Goal: Task Accomplishment & Management: Manage account settings

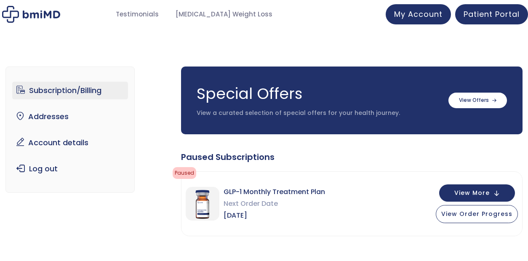
click at [265, 191] on span "GLP-1 Monthly Treatment Plan" at bounding box center [273, 192] width 101 height 12
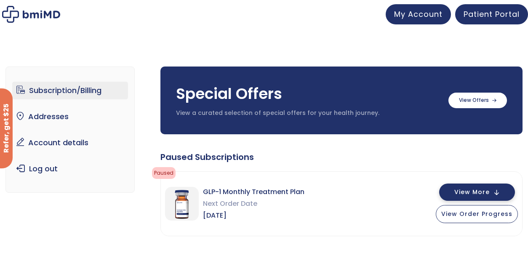
click at [470, 193] on span "View More" at bounding box center [471, 191] width 35 height 5
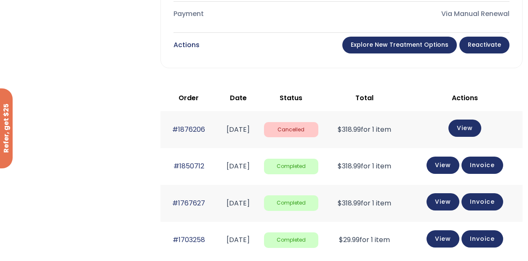
scroll to position [465, 0]
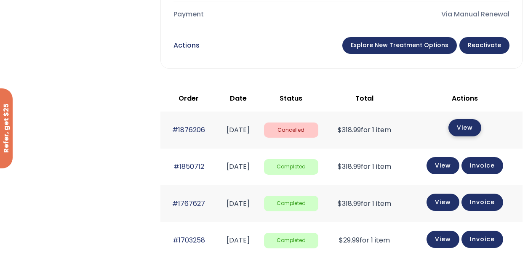
click at [466, 121] on link "View" at bounding box center [464, 127] width 33 height 17
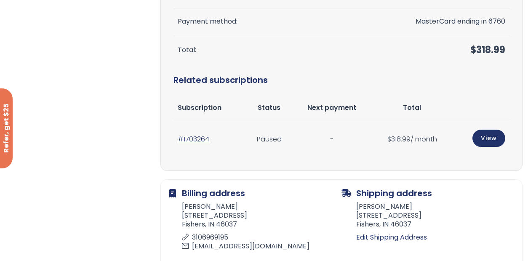
scroll to position [215, 0]
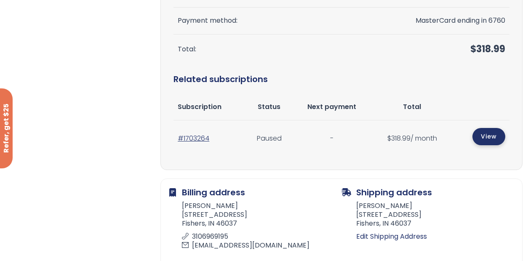
click at [488, 136] on link "View" at bounding box center [488, 136] width 33 height 17
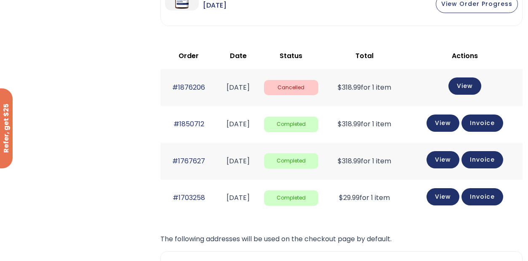
scroll to position [210, 0]
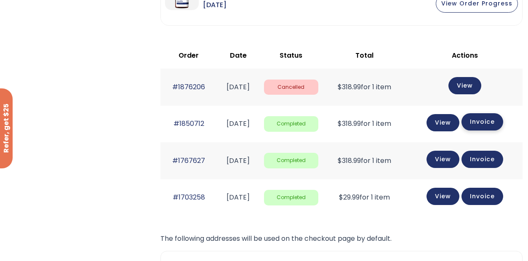
click at [486, 119] on link "Invoice" at bounding box center [482, 121] width 42 height 17
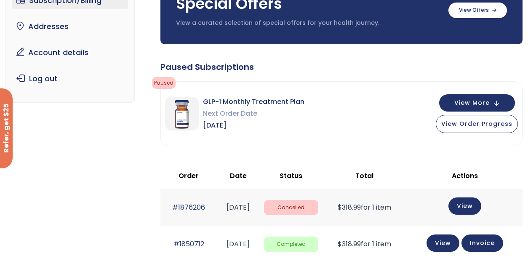
scroll to position [90, 0]
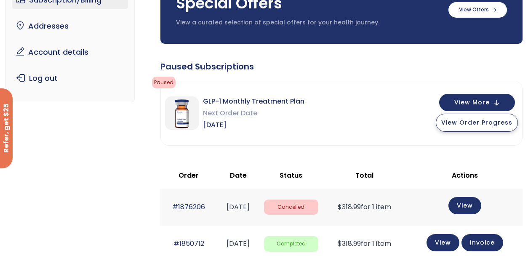
click at [474, 124] on span "View Order Progress" at bounding box center [476, 122] width 71 height 8
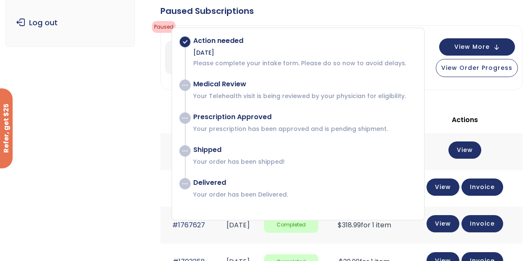
scroll to position [147, 0]
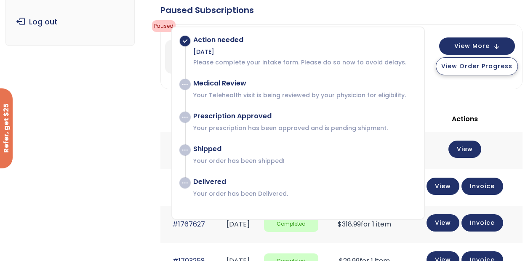
click at [471, 67] on span "View Order Progress" at bounding box center [476, 66] width 71 height 8
click at [468, 66] on span "View Order Progress" at bounding box center [476, 66] width 71 height 8
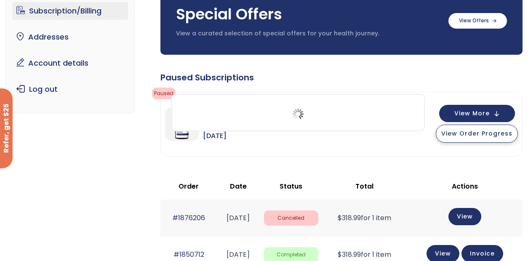
scroll to position [0, 0]
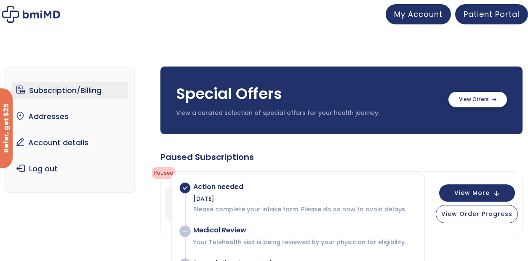
click at [480, 98] on label at bounding box center [477, 100] width 58 height 16
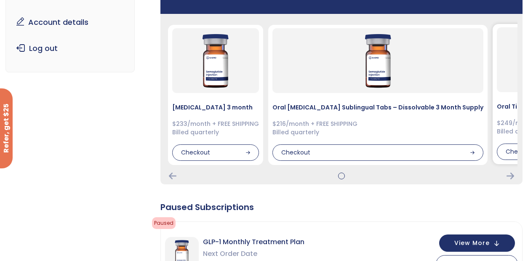
scroll to position [114, 0]
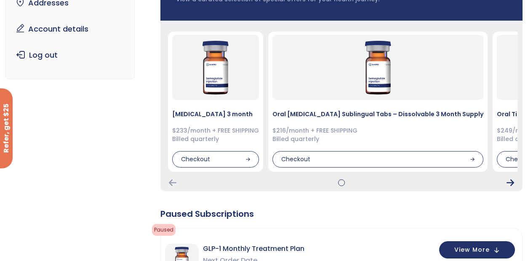
click at [509, 182] on icon "Next Card" at bounding box center [510, 182] width 8 height 7
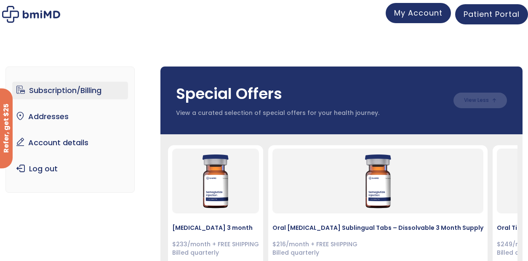
click at [429, 7] on link "My Account" at bounding box center [417, 13] width 65 height 20
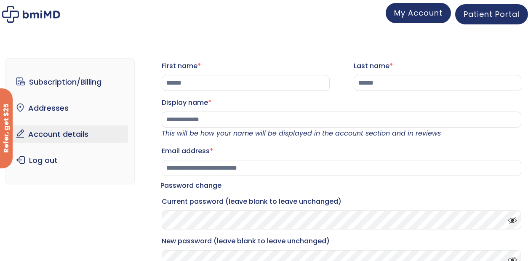
click at [430, 11] on span "My Account" at bounding box center [418, 13] width 48 height 11
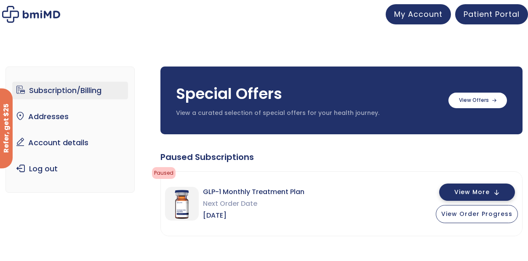
click at [475, 194] on span "View More" at bounding box center [471, 191] width 35 height 5
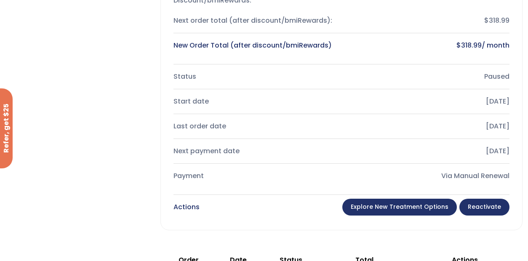
scroll to position [304, 0]
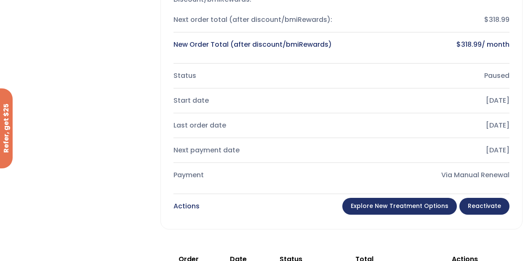
click at [488, 209] on link "Reactivate" at bounding box center [484, 206] width 50 height 17
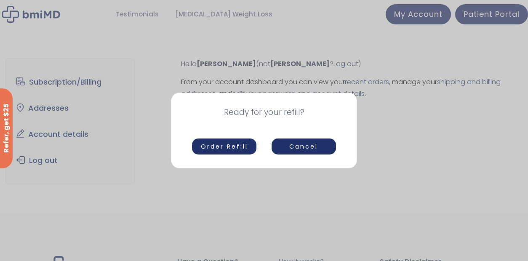
click at [245, 143] on button "Order Refill" at bounding box center [224, 146] width 64 height 16
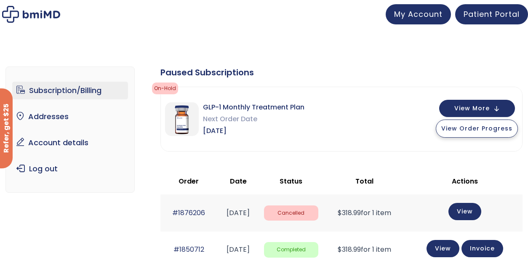
click at [481, 131] on span "View Order Progress" at bounding box center [476, 128] width 71 height 8
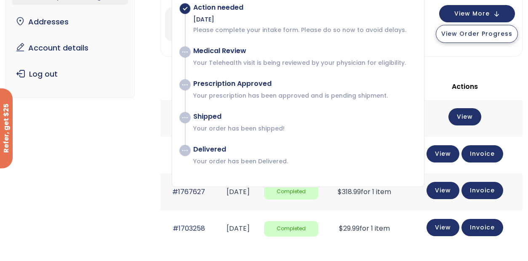
scroll to position [146, 0]
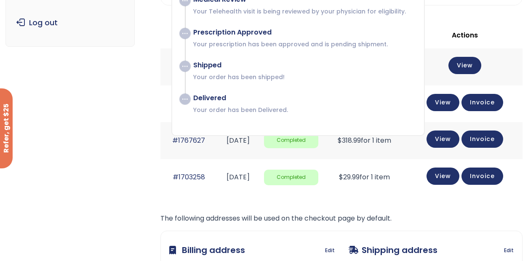
click at [483, 55] on td "View" at bounding box center [464, 66] width 116 height 37
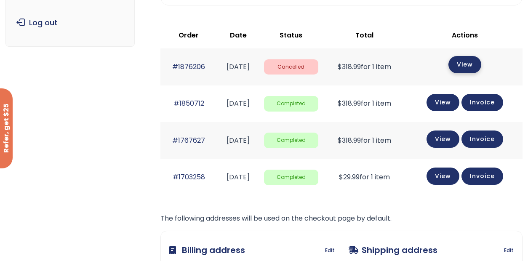
click at [475, 69] on link "View" at bounding box center [464, 64] width 33 height 17
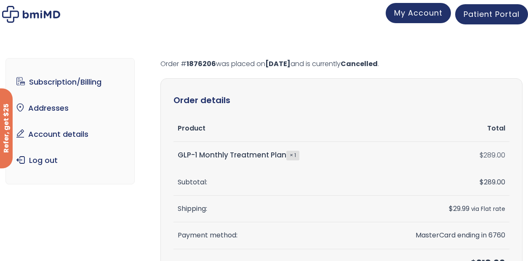
click at [433, 11] on span "My Account" at bounding box center [418, 13] width 48 height 11
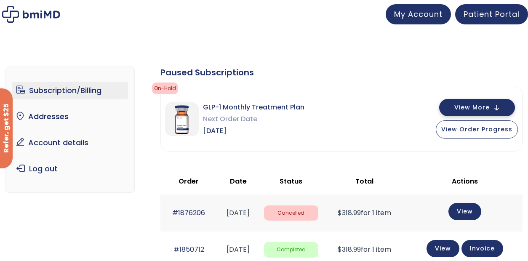
click at [461, 110] on span "View More" at bounding box center [471, 107] width 35 height 5
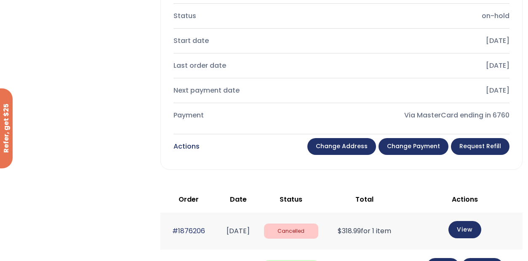
scroll to position [276, 0]
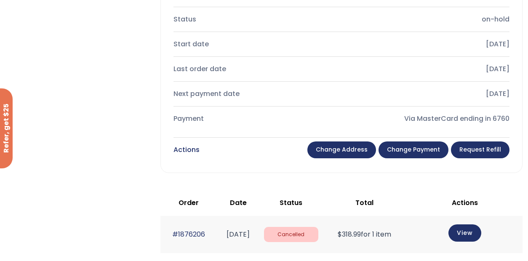
click at [494, 150] on link "Request Refill" at bounding box center [480, 149] width 58 height 17
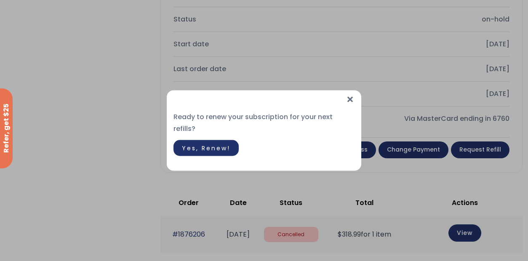
click at [204, 144] on span "Yes, Renew!" at bounding box center [206, 148] width 48 height 8
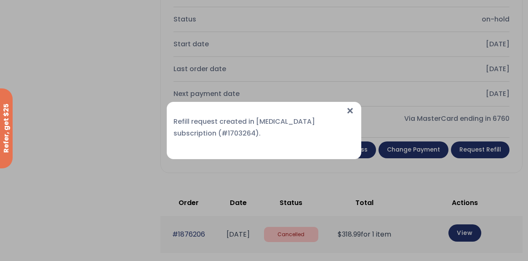
click at [350, 111] on span "×" at bounding box center [349, 111] width 9 height 18
